Goal: Information Seeking & Learning: Learn about a topic

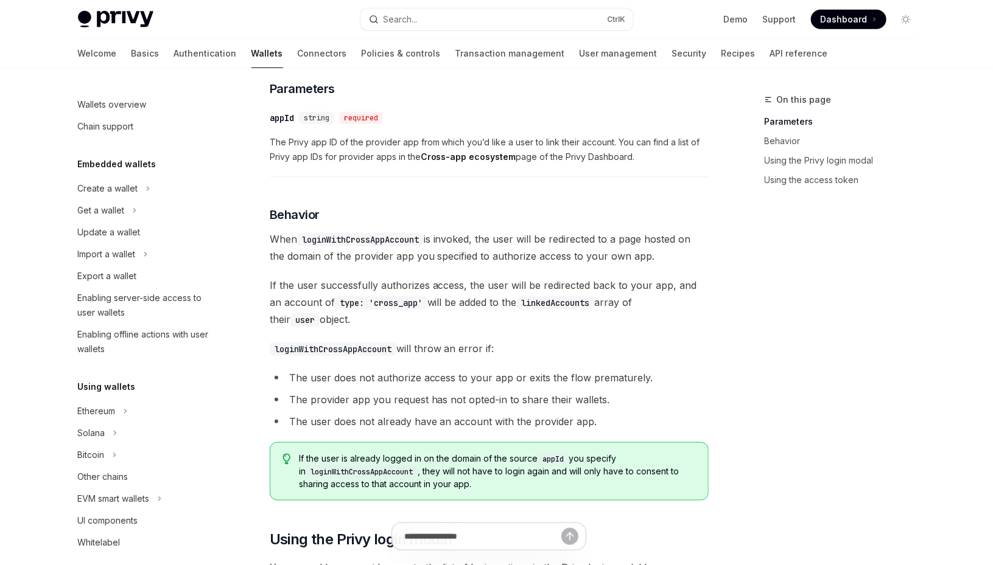
scroll to position [432, 0]
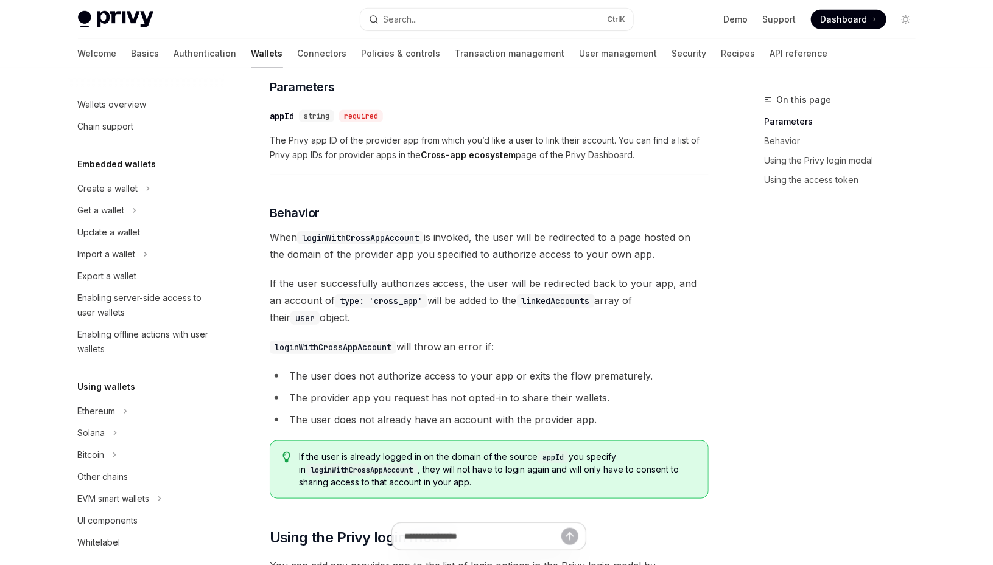
click at [585, 278] on span "If the user successfully authorizes access, the user will be redirected back to…" at bounding box center [489, 300] width 439 height 51
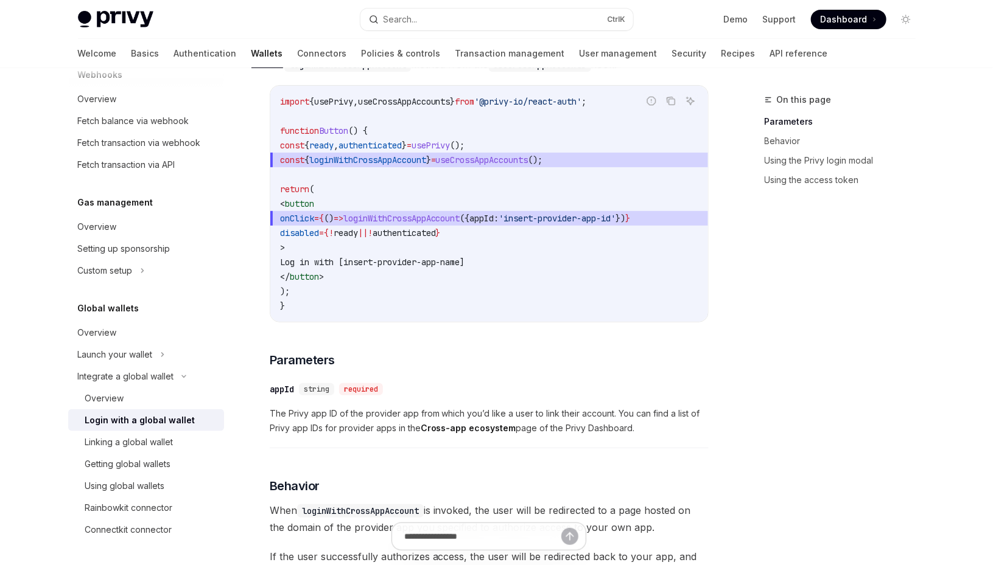
scroll to position [159, 0]
click at [100, 444] on div "Linking a global wallet" at bounding box center [129, 442] width 88 height 15
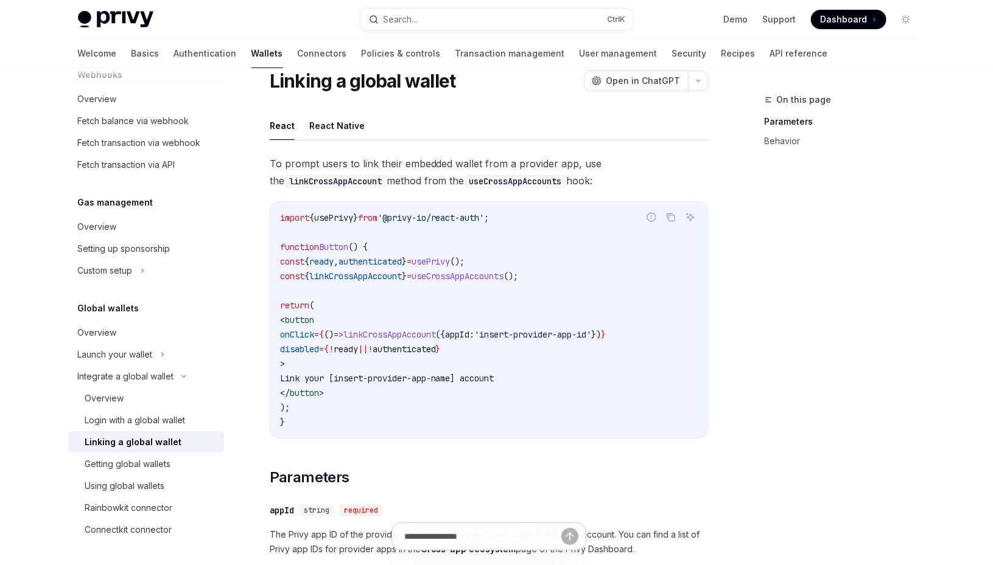
scroll to position [47, 0]
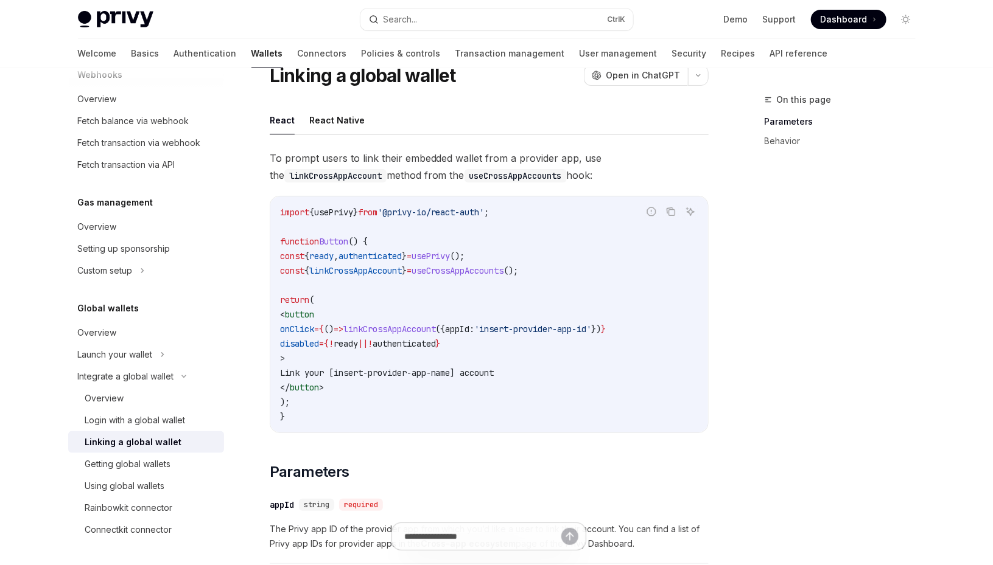
click at [117, 487] on div "Using global wallets" at bounding box center [125, 486] width 80 height 15
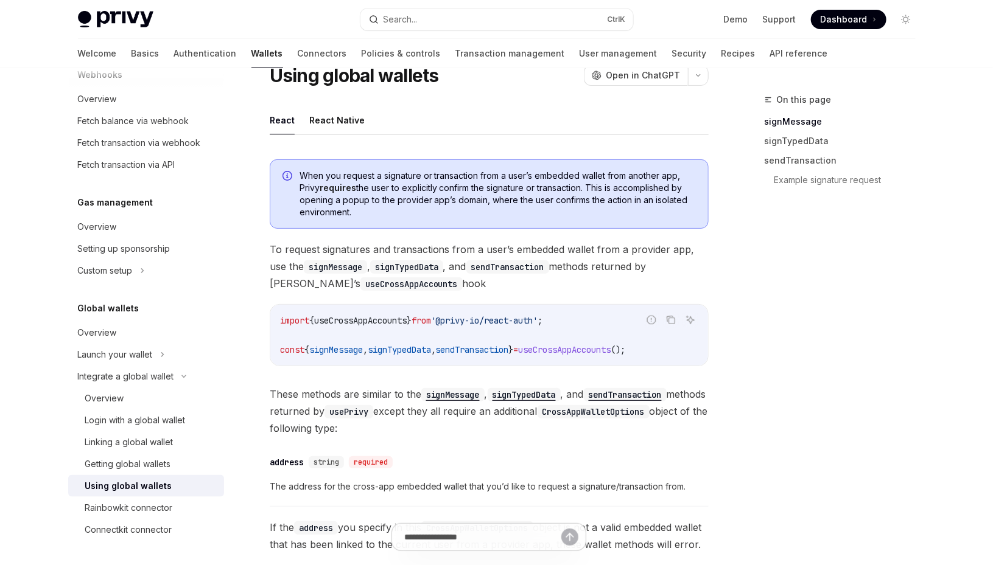
click at [100, 421] on div "Login with a global wallet" at bounding box center [135, 420] width 100 height 15
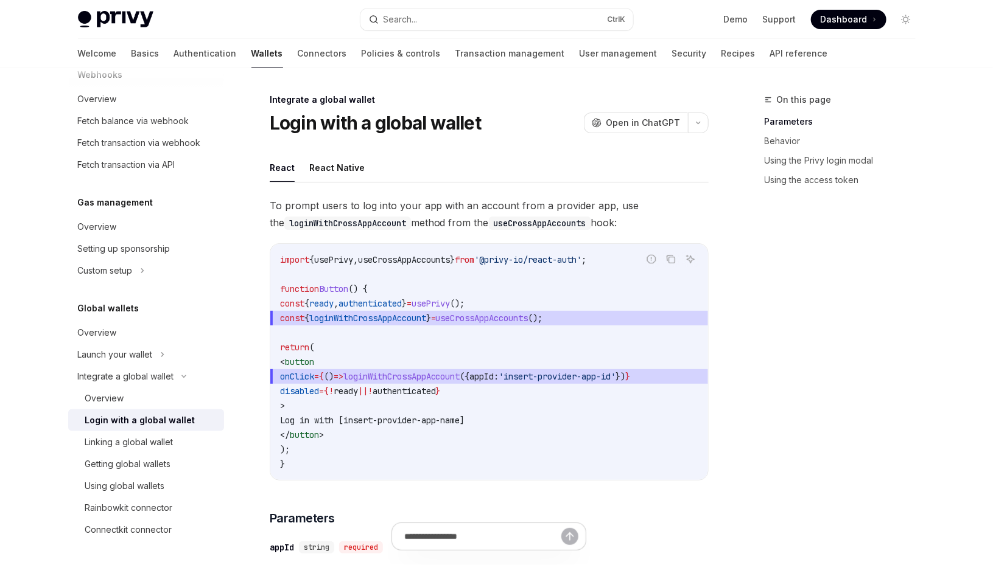
scroll to position [1, 0]
click at [142, 533] on div "Connectkit connector" at bounding box center [128, 530] width 87 height 15
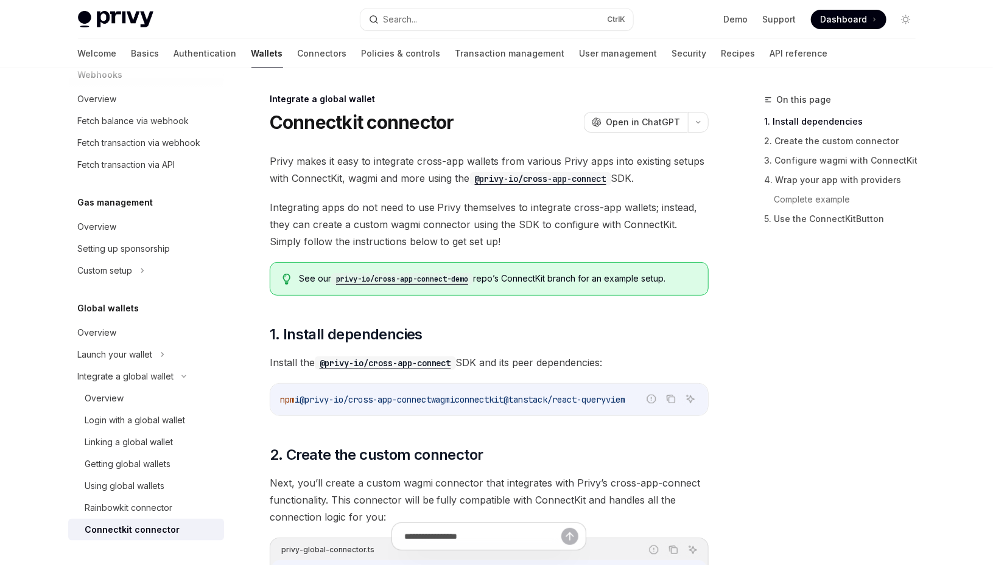
scroll to position [18, 0]
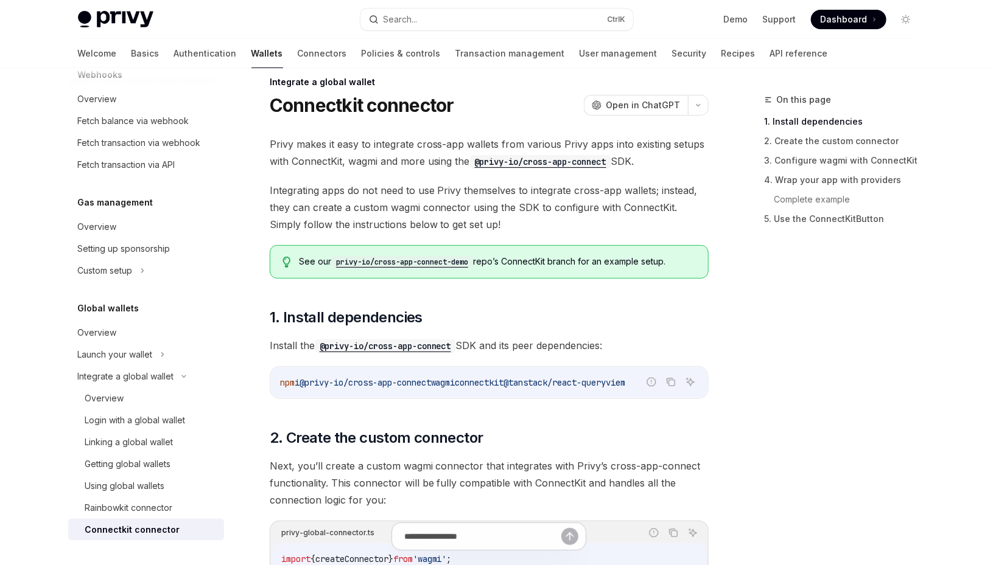
click at [110, 486] on div "Using global wallets" at bounding box center [125, 486] width 80 height 15
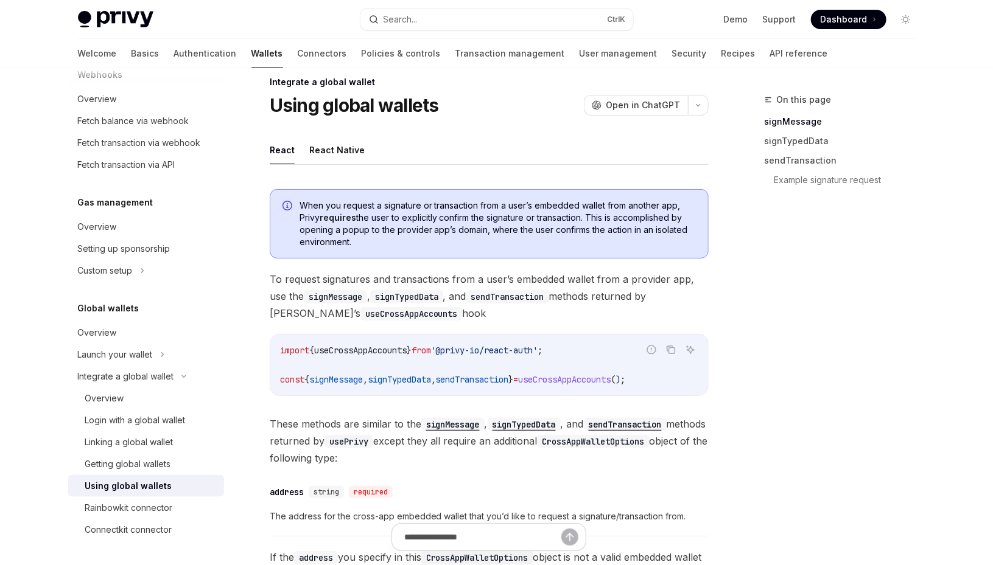
click at [127, 462] on div "Getting global wallets" at bounding box center [128, 464] width 86 height 15
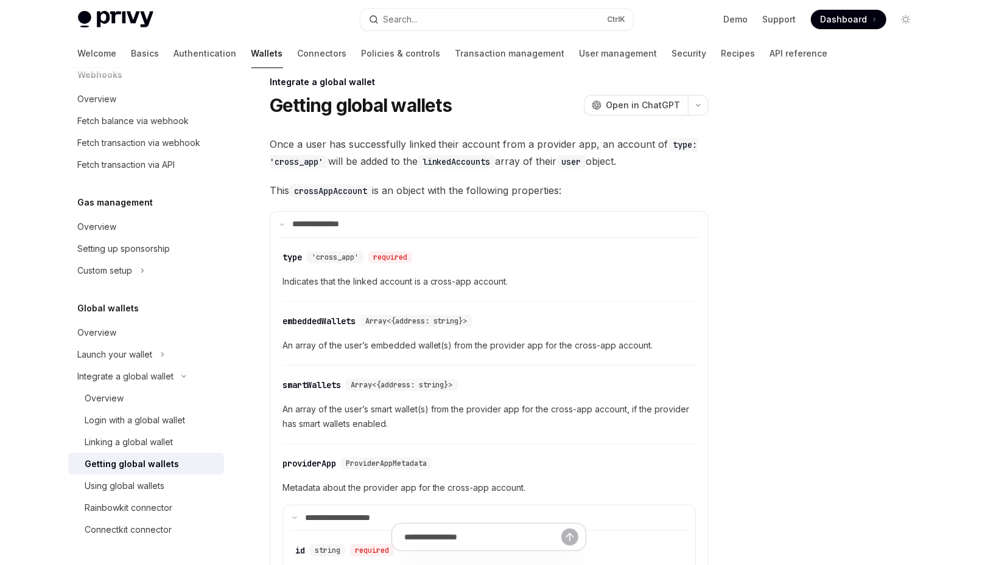
click at [127, 441] on div "Linking a global wallet" at bounding box center [129, 442] width 88 height 15
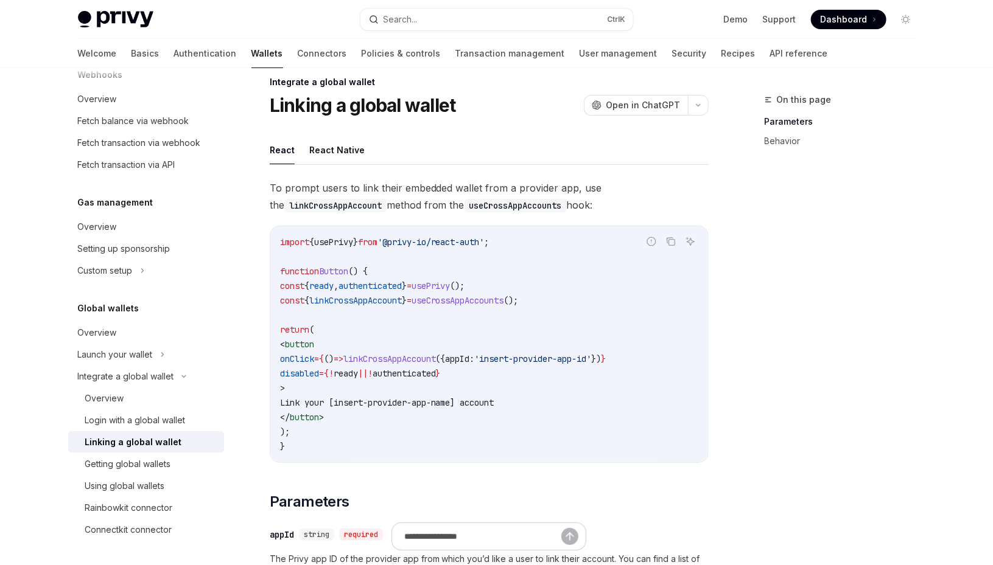
click at [111, 399] on div "Overview" at bounding box center [104, 398] width 39 height 15
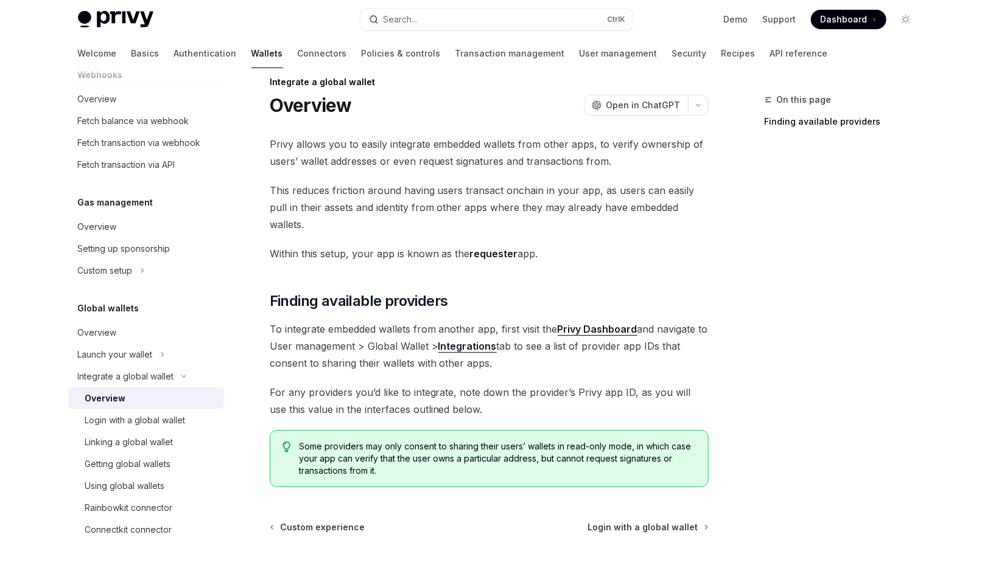
click at [132, 352] on div "Launch your wallet" at bounding box center [115, 355] width 75 height 15
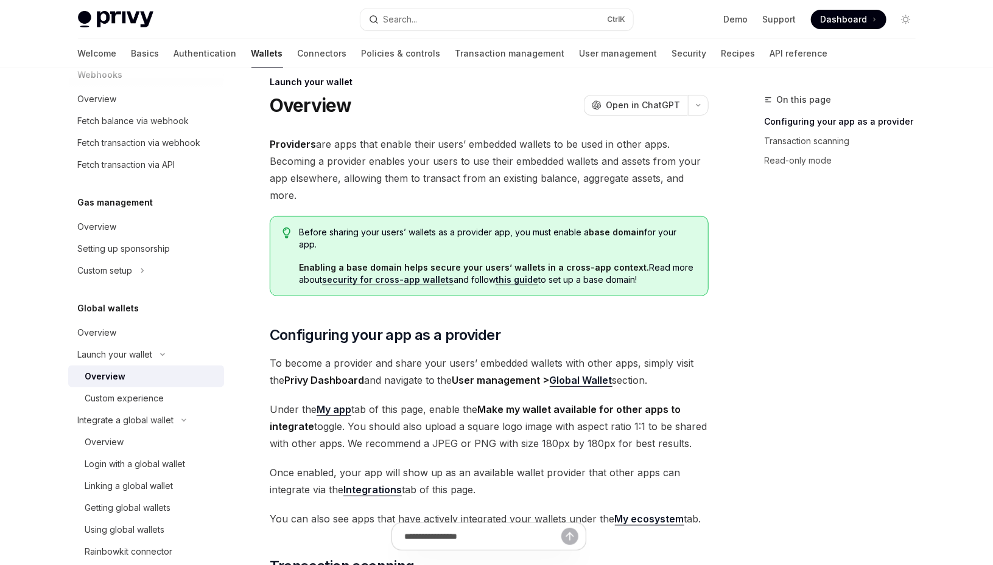
click at [128, 399] on div "Custom experience" at bounding box center [124, 398] width 79 height 15
type textarea "*"
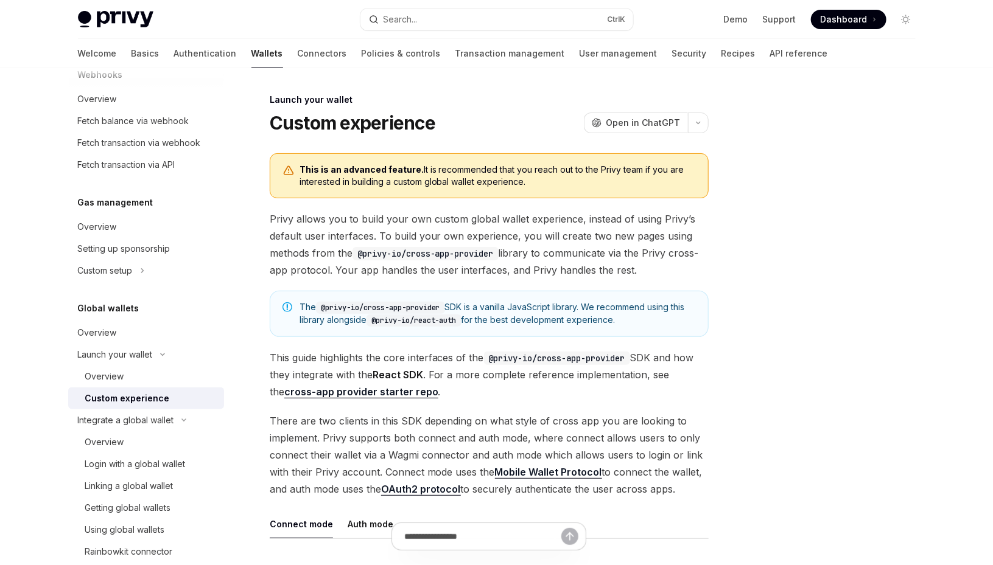
click at [478, 19] on button "Search... Ctrl K" at bounding box center [496, 20] width 273 height 22
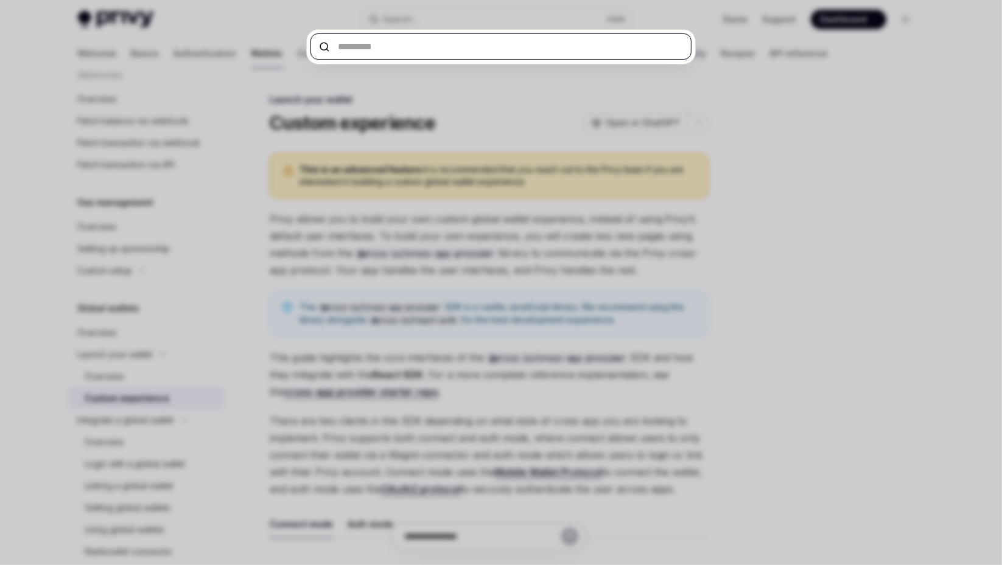
click at [453, 41] on input "text" at bounding box center [500, 46] width 381 height 26
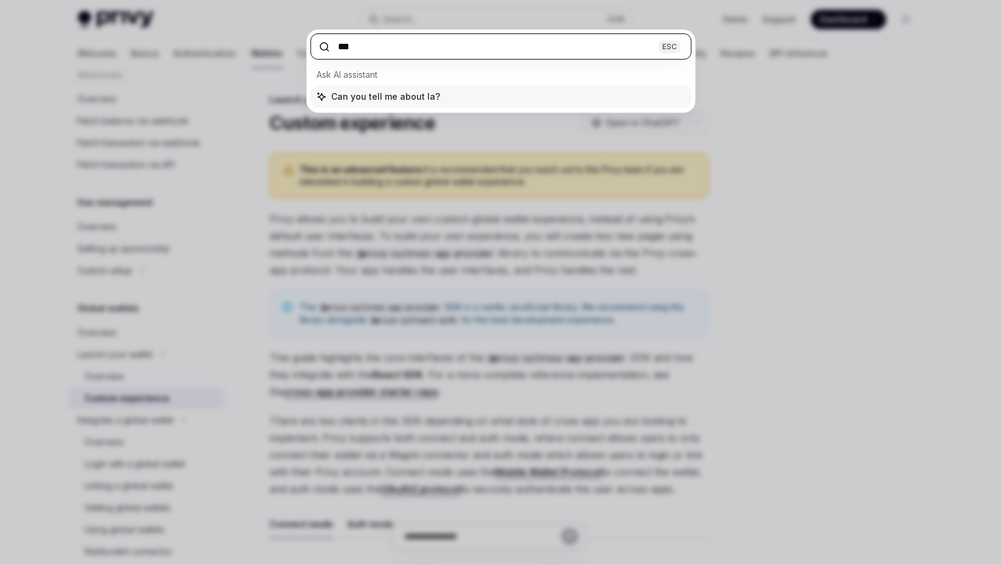
type input "***"
type textarea "*"
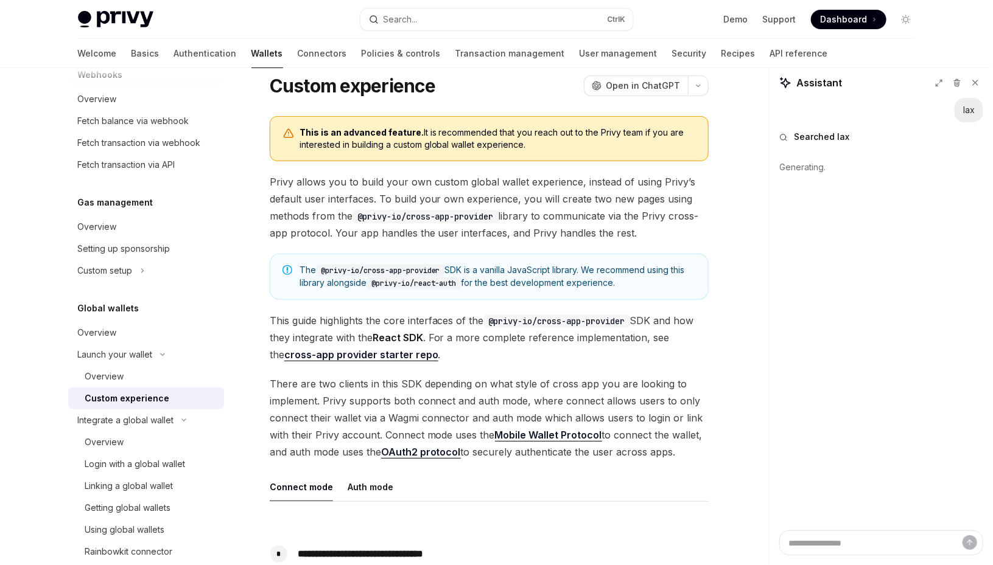
scroll to position [35, 0]
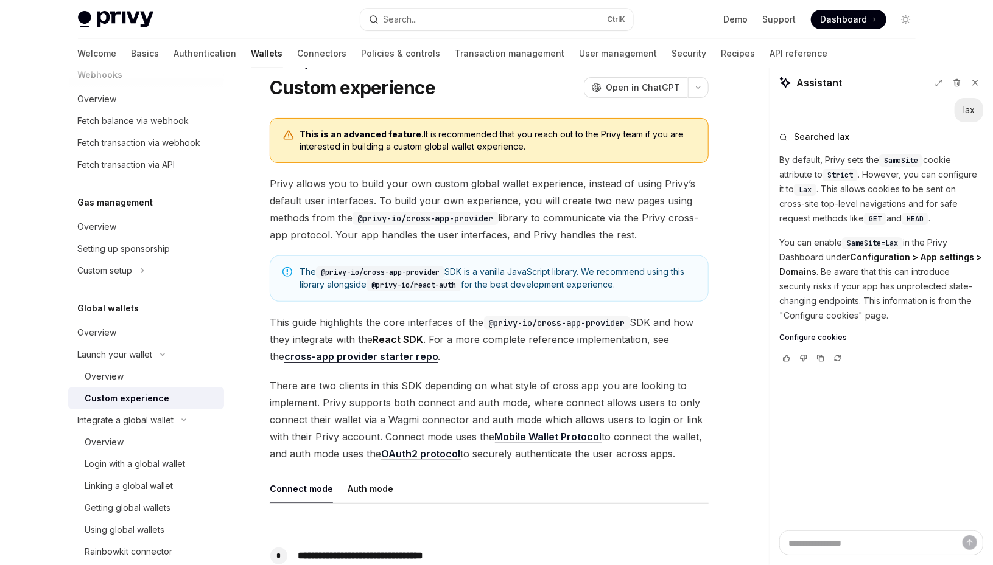
type textarea "*"
